Goal: Task Accomplishment & Management: Manage account settings

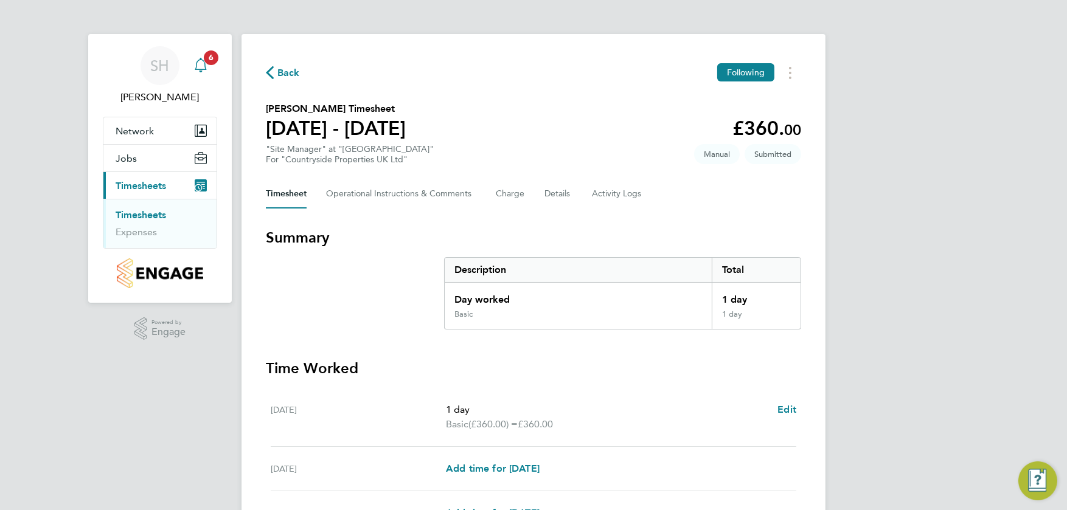
click at [205, 58] on span "6" at bounding box center [211, 57] width 15 height 15
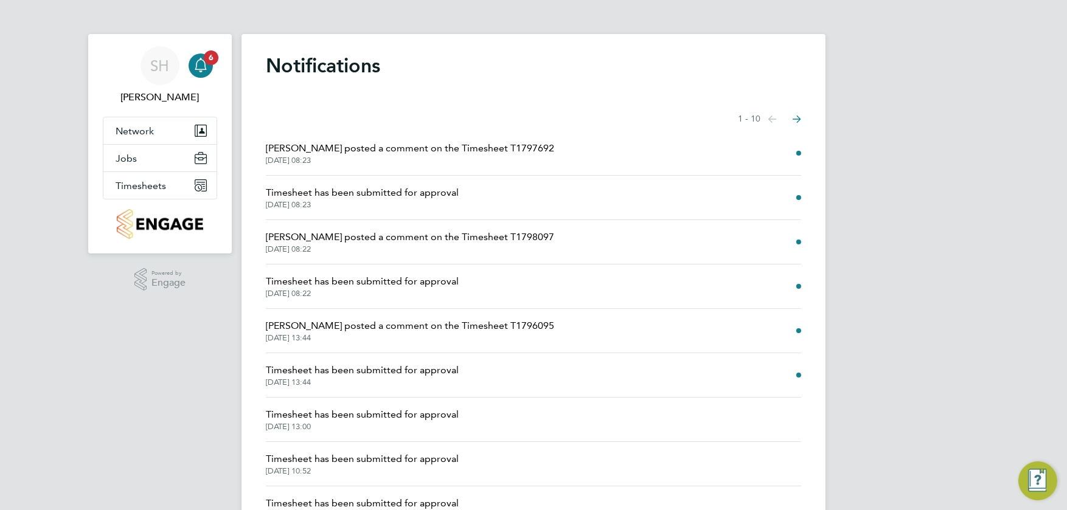
click at [377, 371] on span "Timesheet has been submitted for approval" at bounding box center [362, 370] width 193 height 15
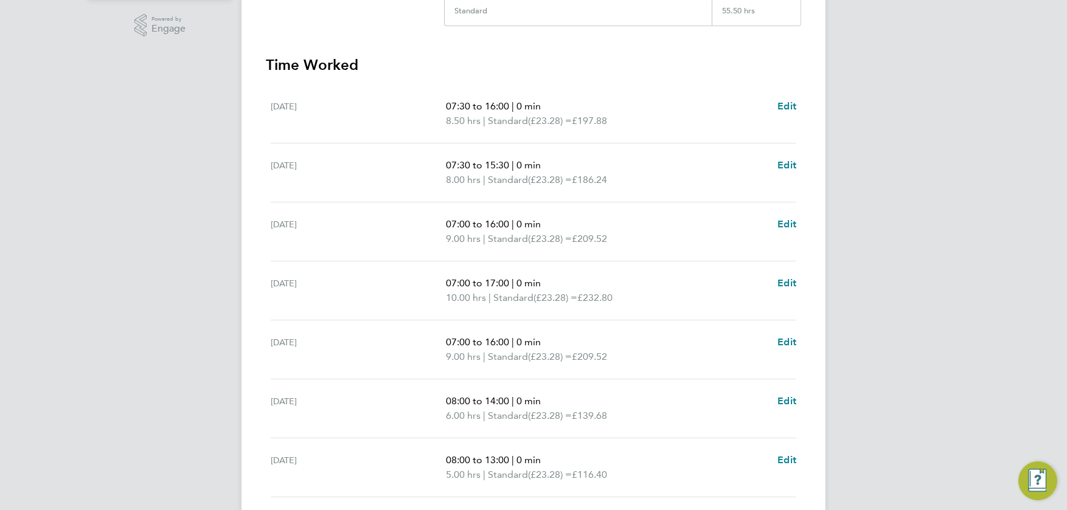
scroll to position [365, 0]
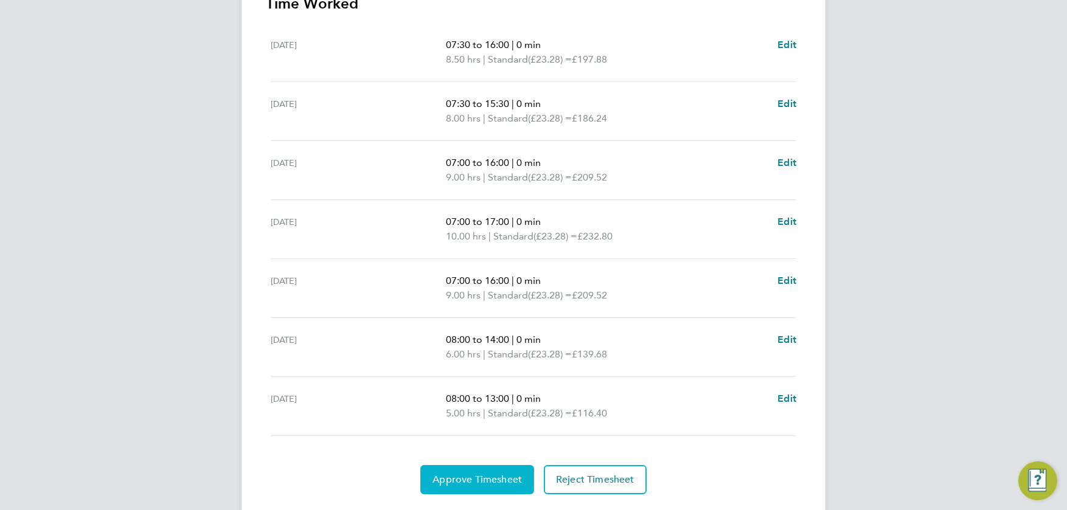
click at [486, 485] on span "Approve Timesheet" at bounding box center [476, 480] width 89 height 12
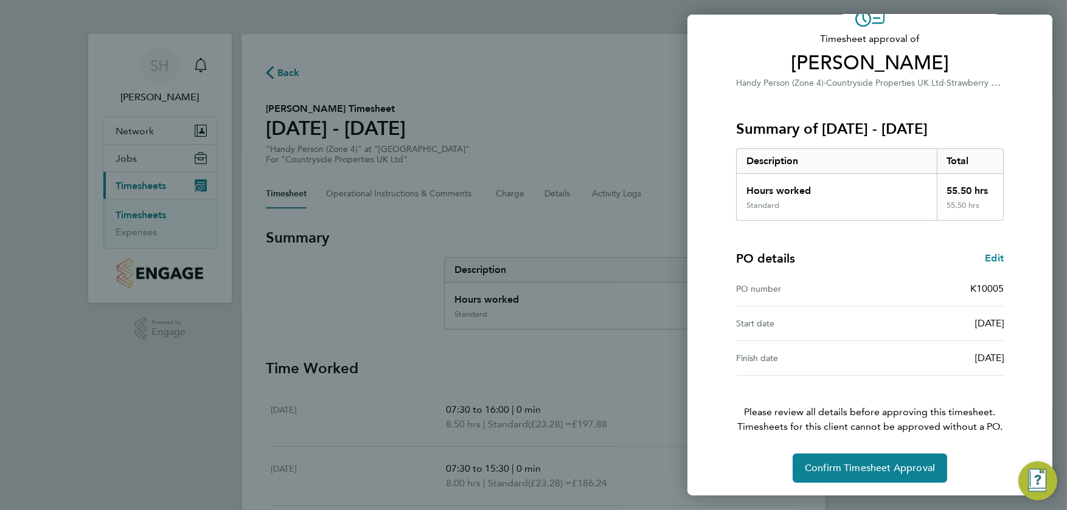
scroll to position [71, 0]
click at [853, 468] on span "Confirm Timesheet Approval" at bounding box center [870, 468] width 130 height 12
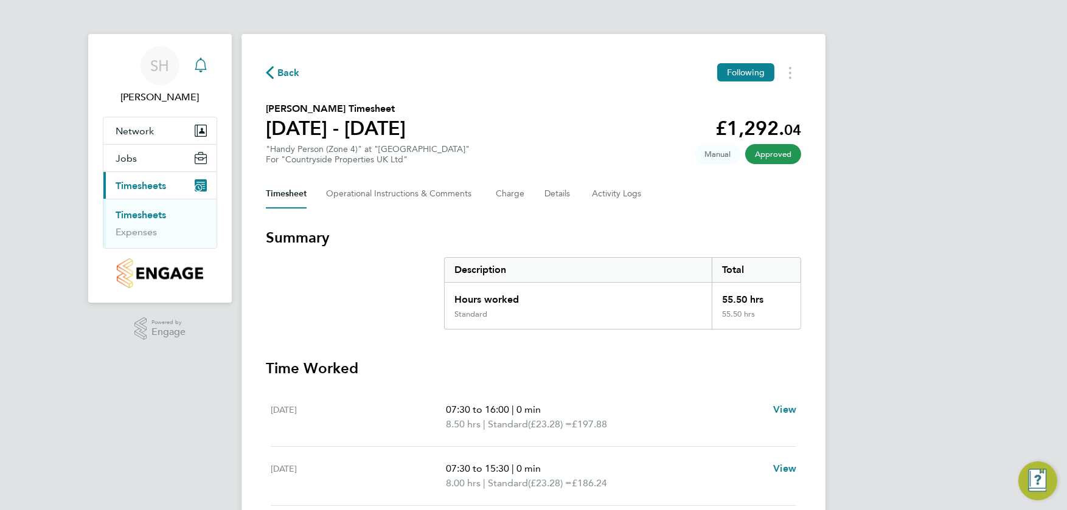
click at [199, 58] on icon "Main navigation" at bounding box center [200, 65] width 15 height 15
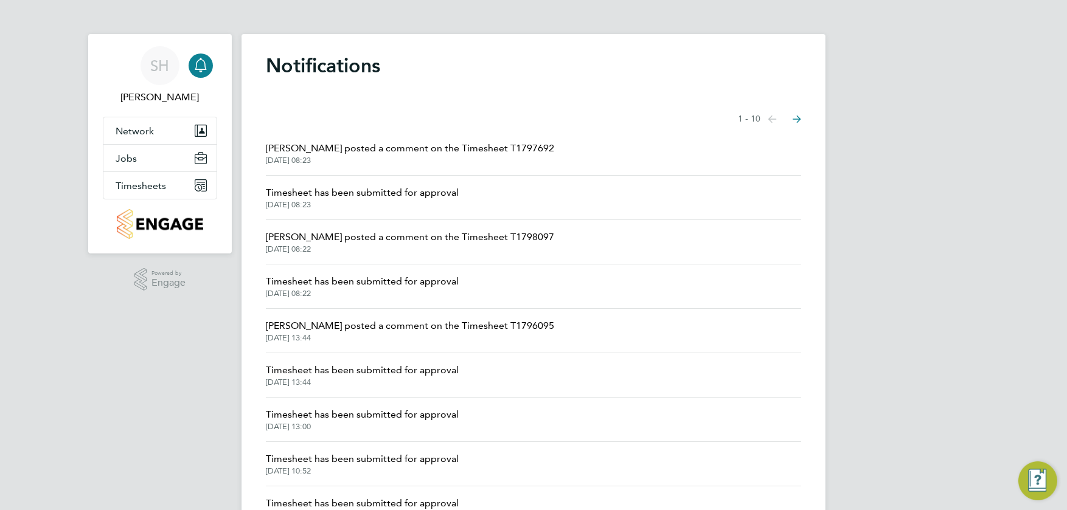
click at [319, 328] on span "Tanya Rowse posted a comment on the Timesheet T1796095" at bounding box center [410, 326] width 288 height 15
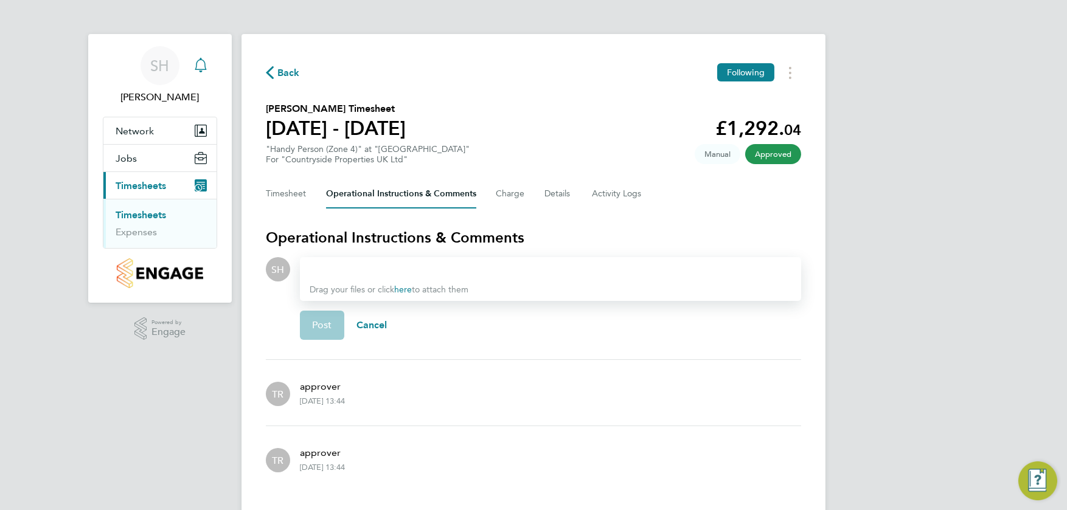
click at [203, 65] on icon "Main navigation" at bounding box center [200, 65] width 15 height 15
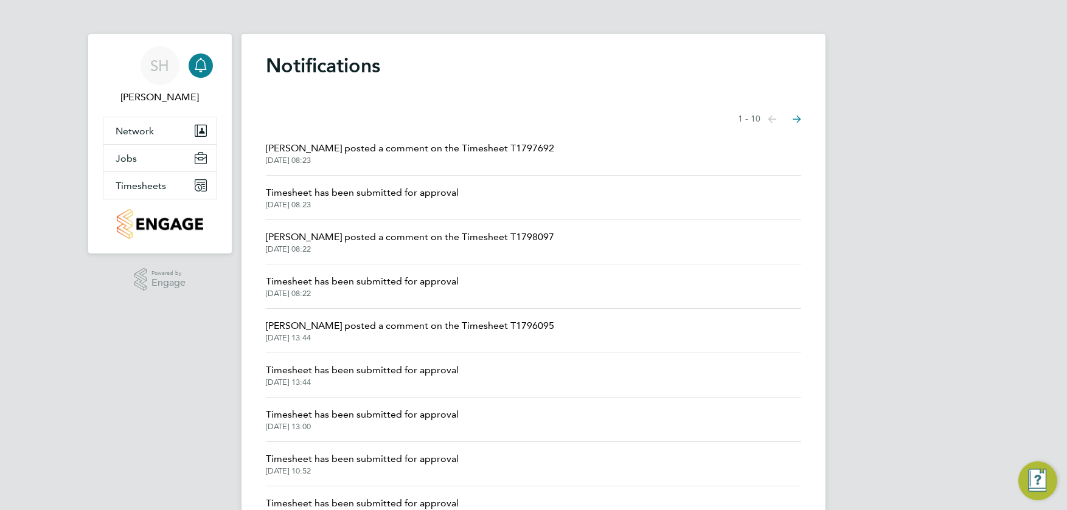
click at [302, 245] on span "12 Aug 2025, 08:22" at bounding box center [410, 250] width 288 height 10
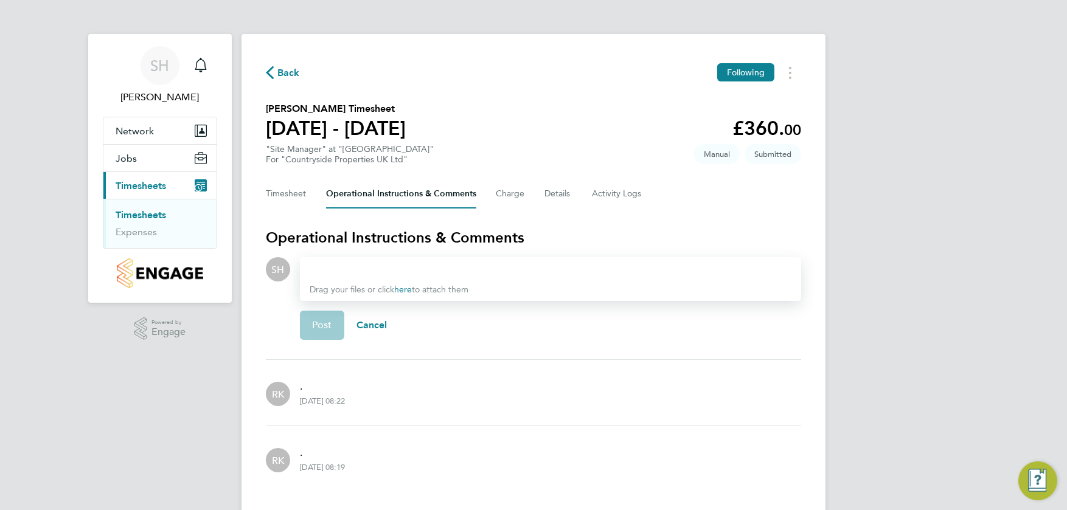
scroll to position [31, 0]
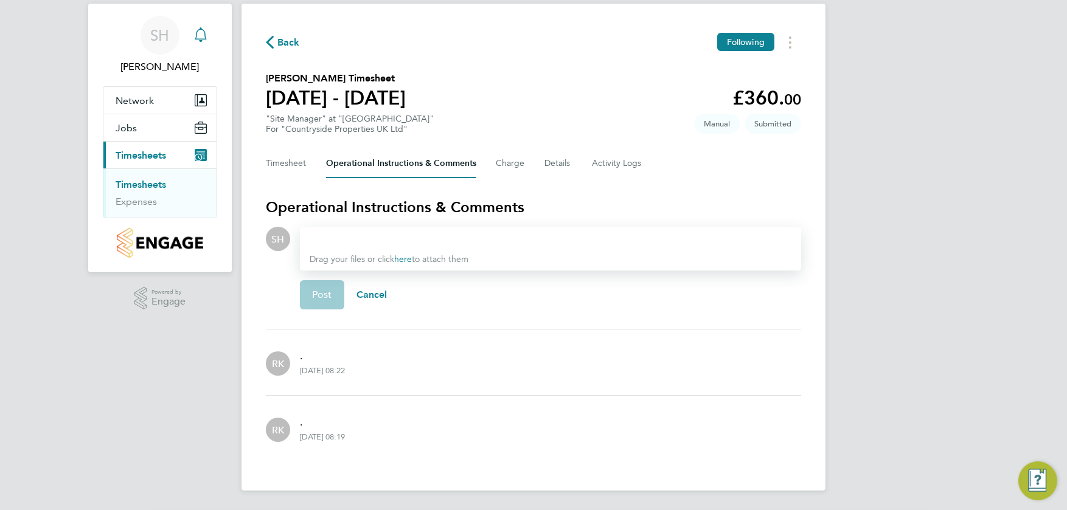
click at [201, 34] on icon "Main navigation" at bounding box center [200, 34] width 15 height 15
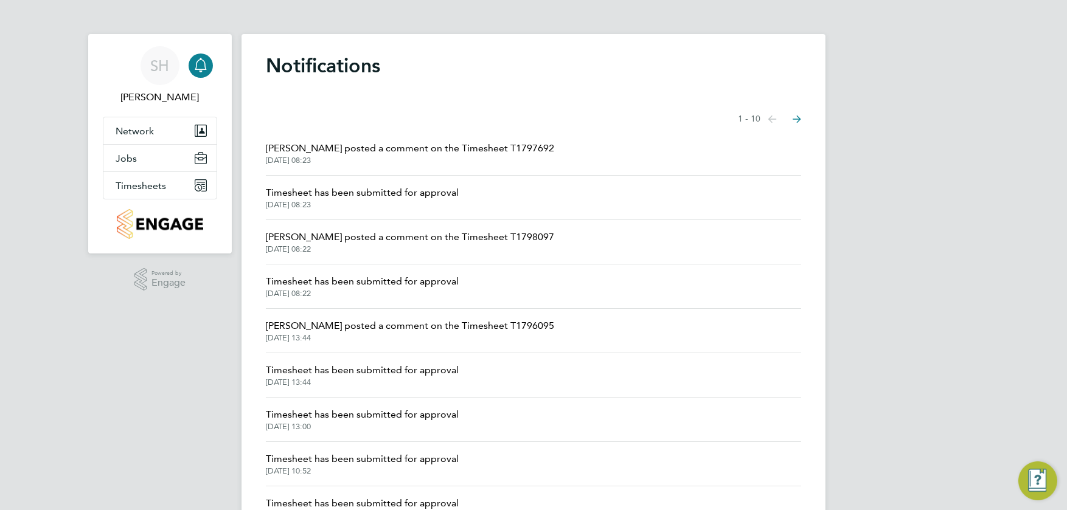
click at [318, 152] on span "Reece Kershaw posted a comment on the Timesheet T1797692" at bounding box center [410, 148] width 288 height 15
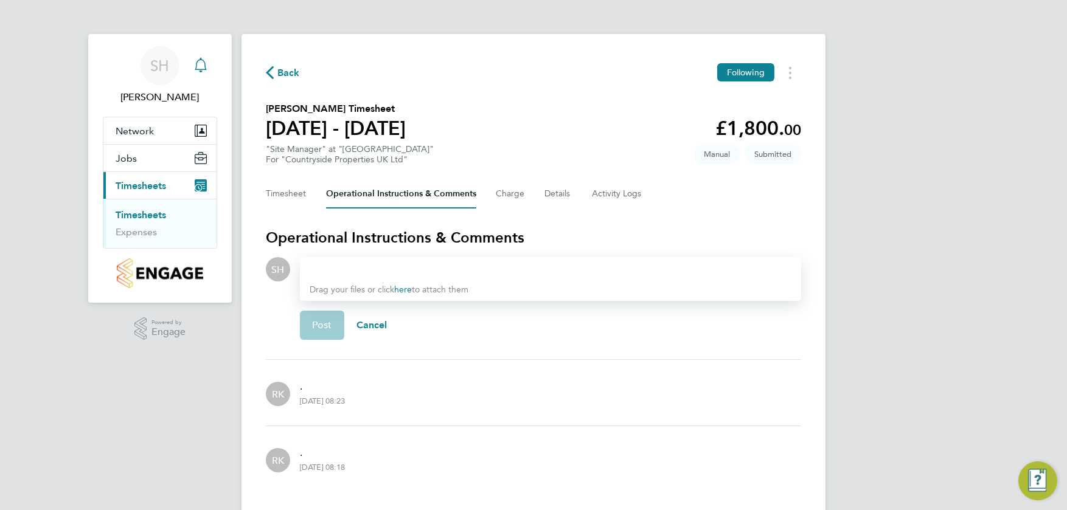
click at [204, 58] on icon "Main navigation" at bounding box center [200, 65] width 15 height 15
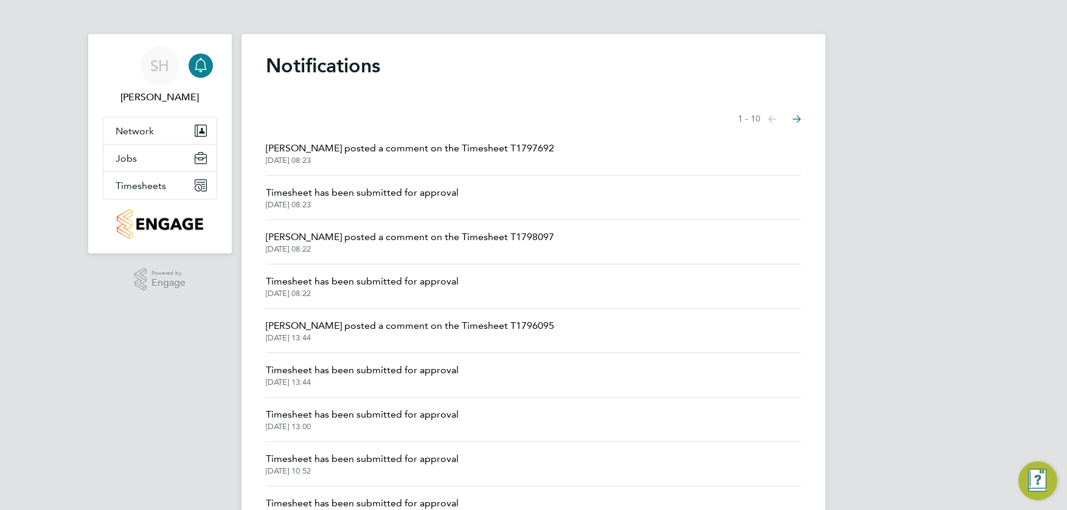
click at [306, 201] on span "12 Aug 2025, 08:23" at bounding box center [362, 205] width 193 height 10
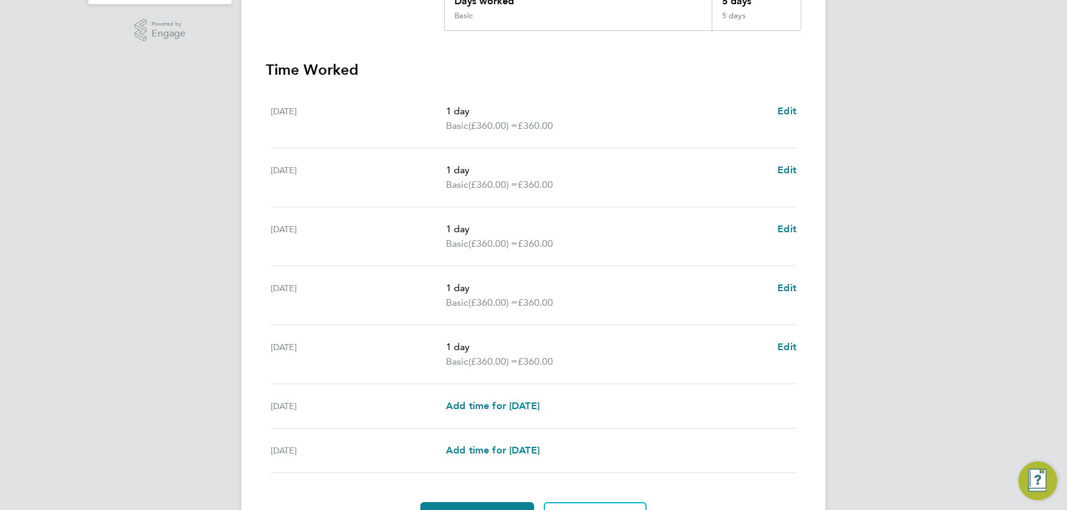
scroll to position [368, 0]
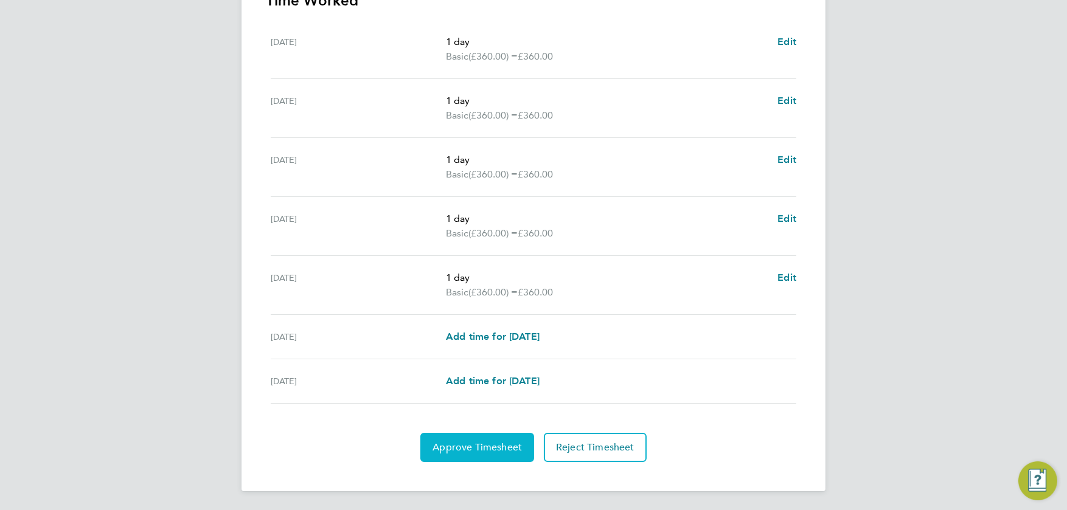
click at [477, 443] on span "Approve Timesheet" at bounding box center [476, 448] width 89 height 12
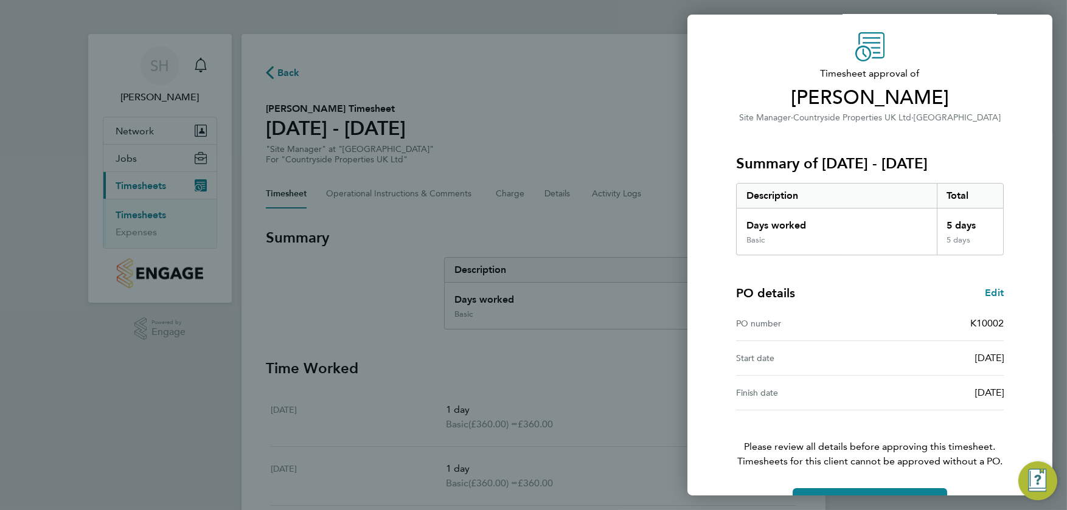
scroll to position [71, 0]
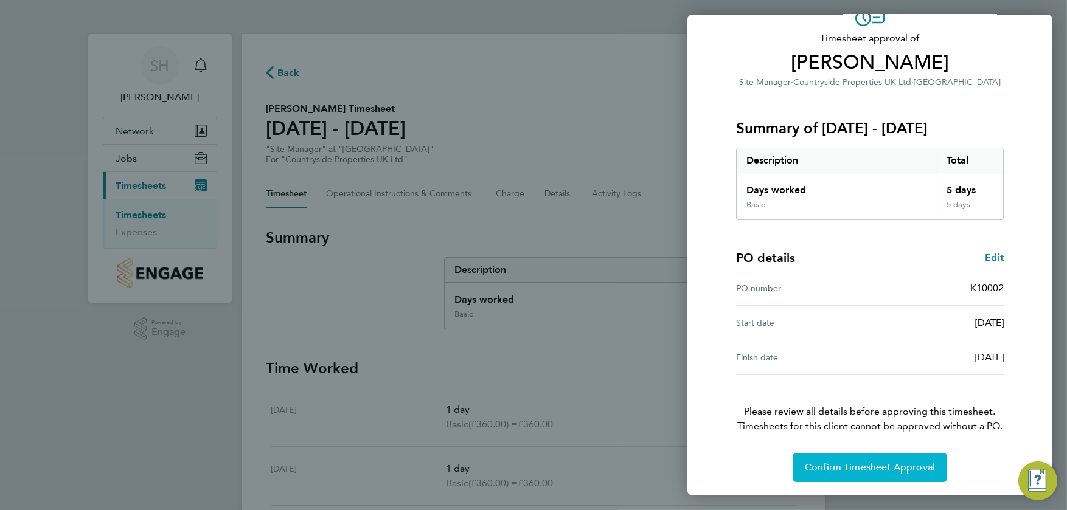
click at [828, 467] on span "Confirm Timesheet Approval" at bounding box center [870, 468] width 130 height 12
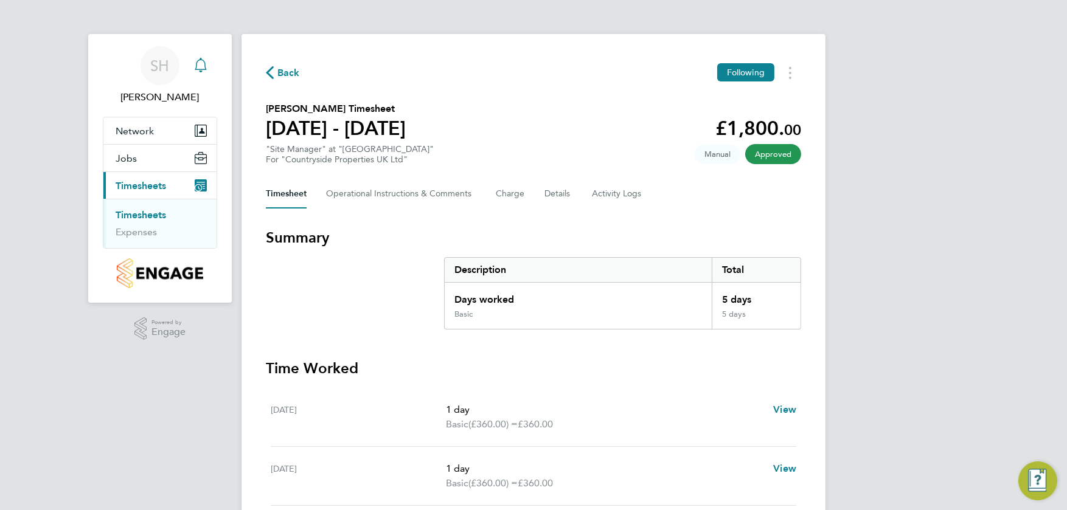
click at [202, 61] on icon "Main navigation" at bounding box center [200, 65] width 15 height 15
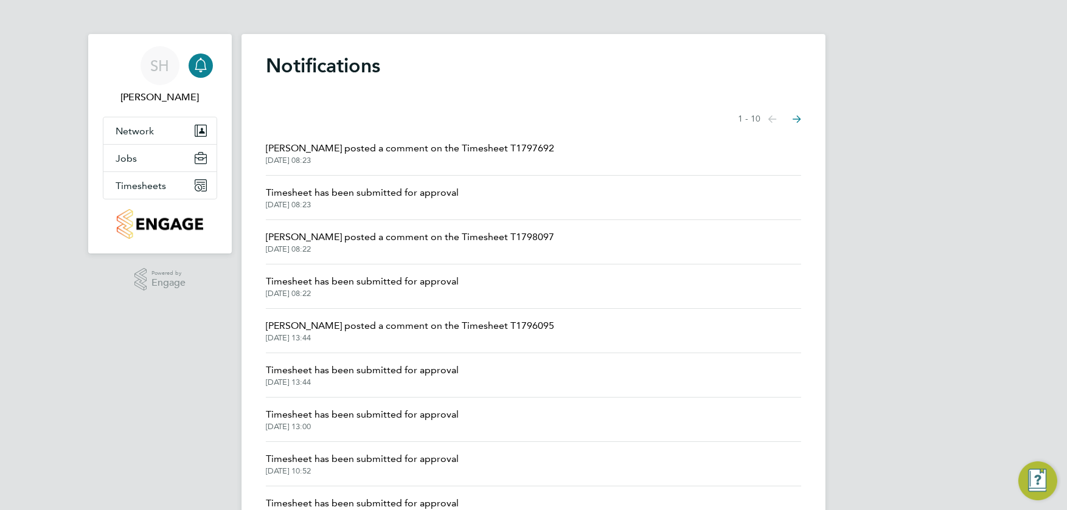
click at [314, 249] on span "12 Aug 2025, 08:22" at bounding box center [410, 250] width 288 height 10
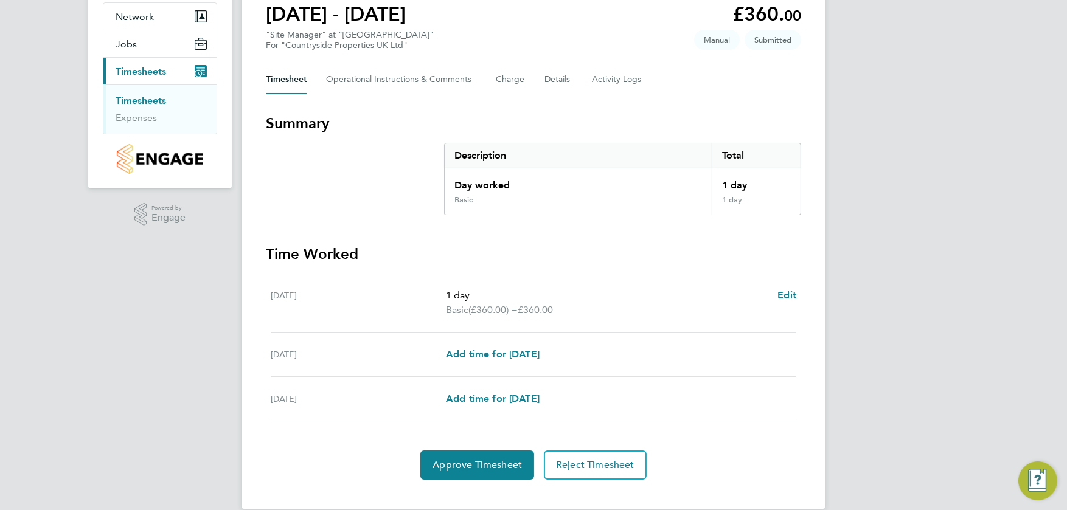
scroll to position [122, 0]
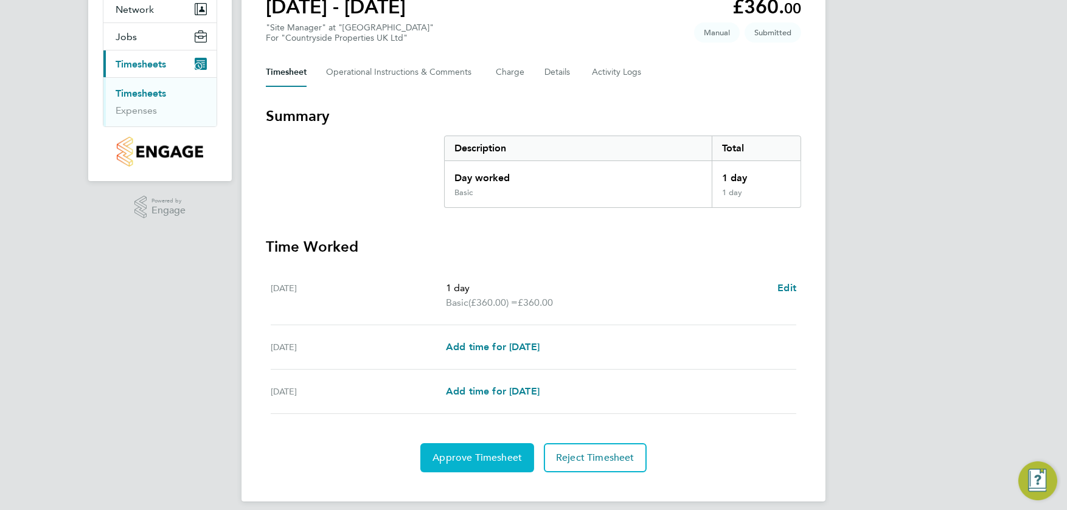
click at [476, 462] on span "Approve Timesheet" at bounding box center [476, 458] width 89 height 12
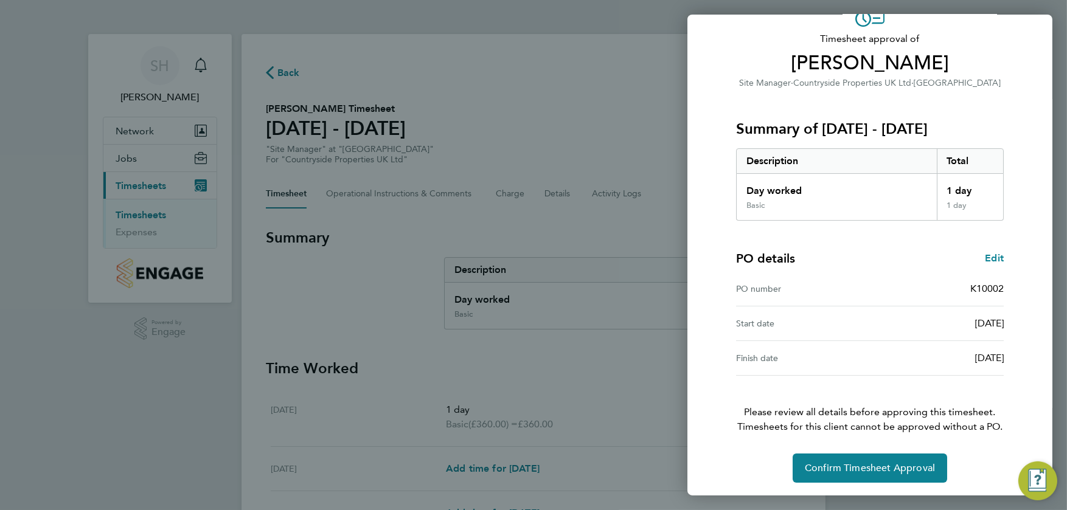
scroll to position [71, 0]
click at [842, 473] on button "Confirm Timesheet Approval" at bounding box center [870, 467] width 155 height 29
